Goal: Feedback & Contribution: Submit feedback/report problem

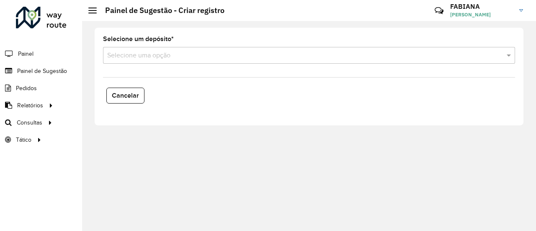
click at [182, 54] on input "text" at bounding box center [300, 56] width 387 height 10
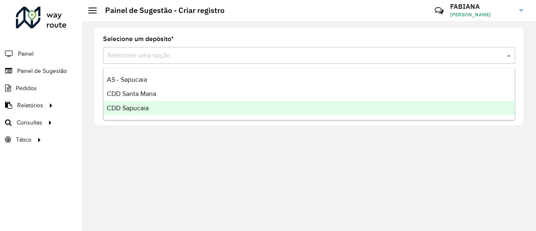
click at [155, 107] on div "CDD Sapucaia" at bounding box center [308, 108] width 411 height 14
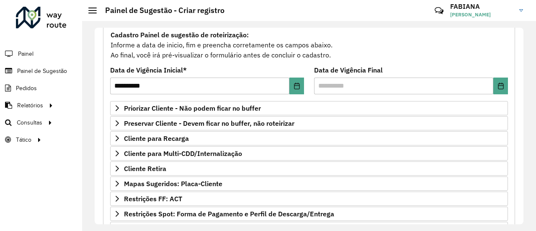
scroll to position [182, 0]
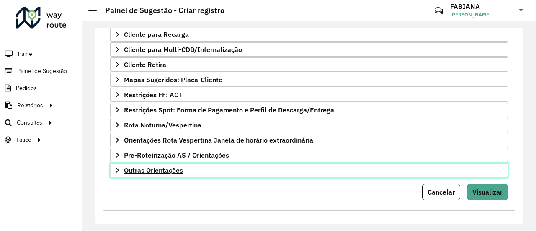
click at [159, 167] on span "Outras Orientações" at bounding box center [153, 170] width 59 height 7
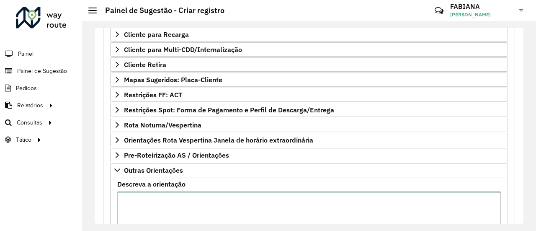
click at [162, 196] on textarea "Descreva a orientação" at bounding box center [308, 226] width 383 height 71
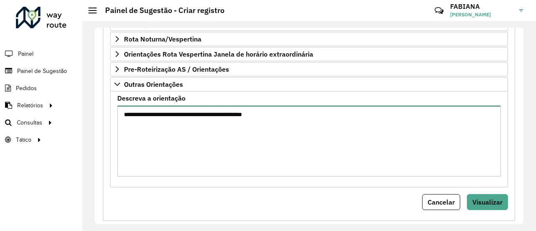
scroll to position [277, 0]
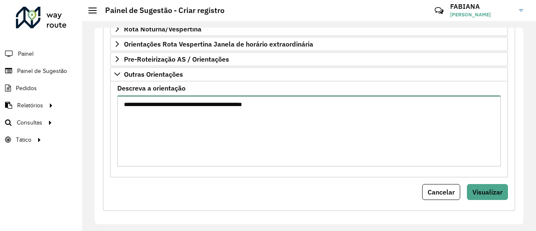
type textarea "**********"
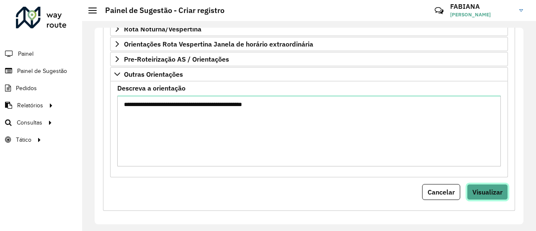
click at [482, 187] on span "Visualizar" at bounding box center [487, 191] width 30 height 8
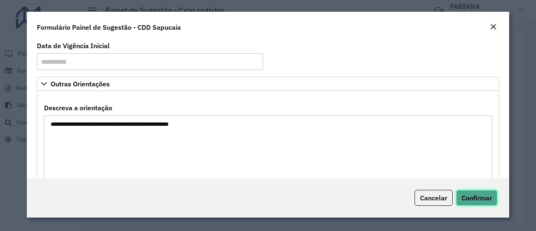
click at [478, 195] on span "Confirmar" at bounding box center [476, 197] width 31 height 8
